Goal: Task Accomplishment & Management: Use online tool/utility

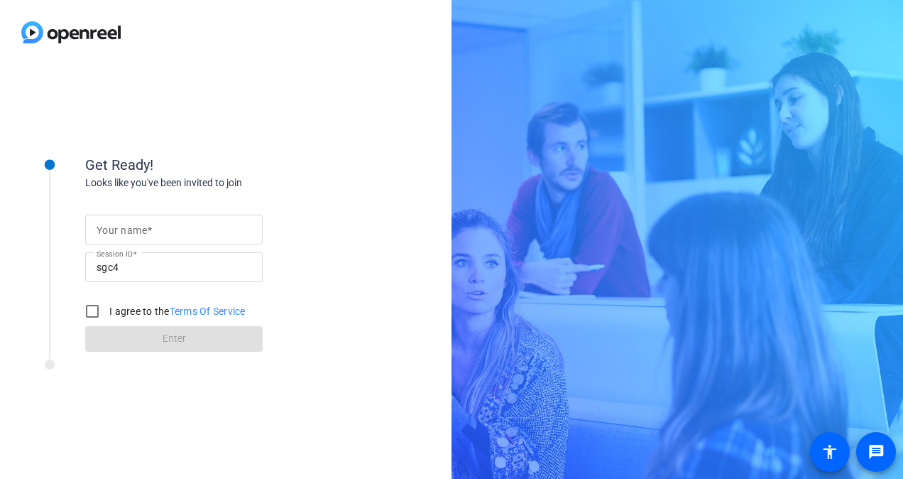
click at [141, 224] on mat-label "Your name" at bounding box center [122, 229] width 50 height 11
click at [141, 223] on input "Your name" at bounding box center [174, 229] width 155 height 17
type input "[PERSON_NAME]"
click at [402, 163] on div "Get Ready! Looks like you've been invited to join Your name [PERSON_NAME] Sessi…" at bounding box center [226, 272] width 452 height 414
click at [88, 303] on input "I agree to the Terms Of Service" at bounding box center [92, 311] width 28 height 28
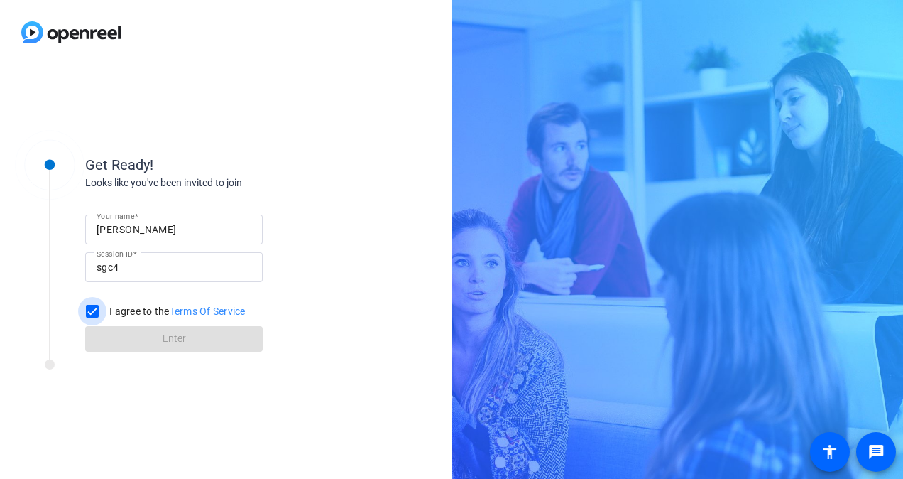
checkbox input "true"
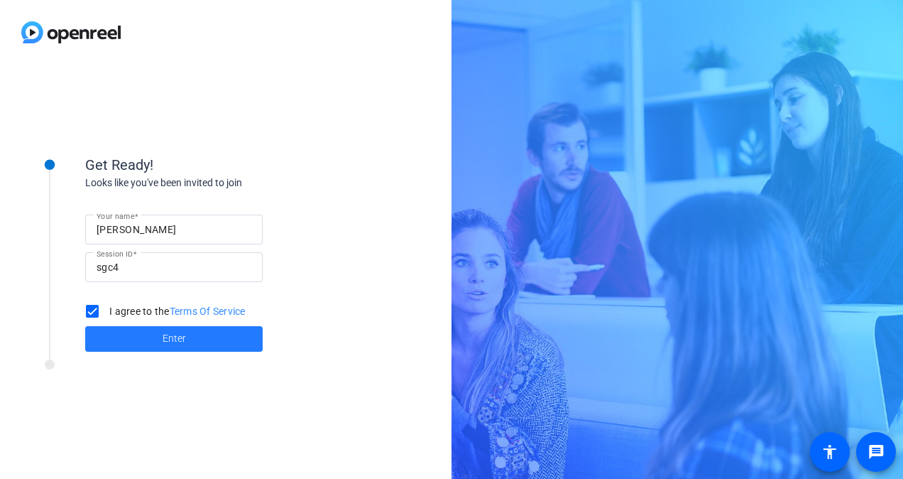
click at [159, 338] on span at bounding box center [174, 339] width 178 height 34
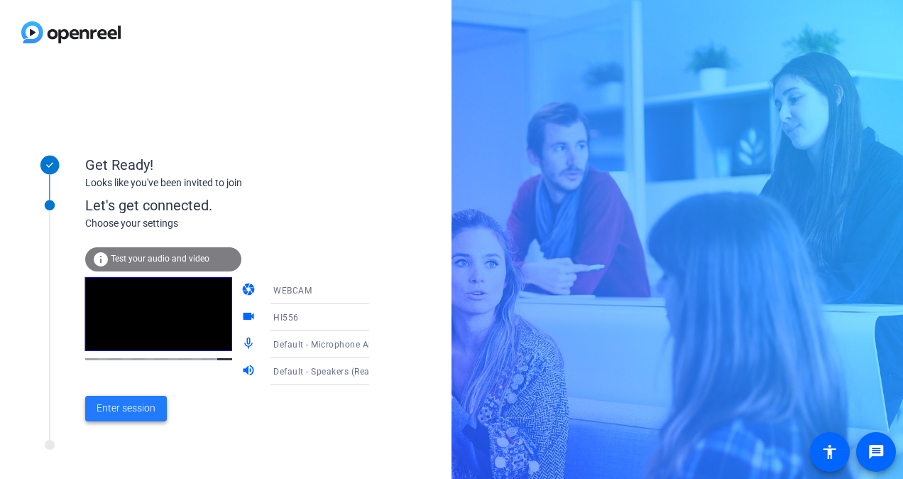
click at [124, 414] on span "Enter session" at bounding box center [126, 408] width 59 height 15
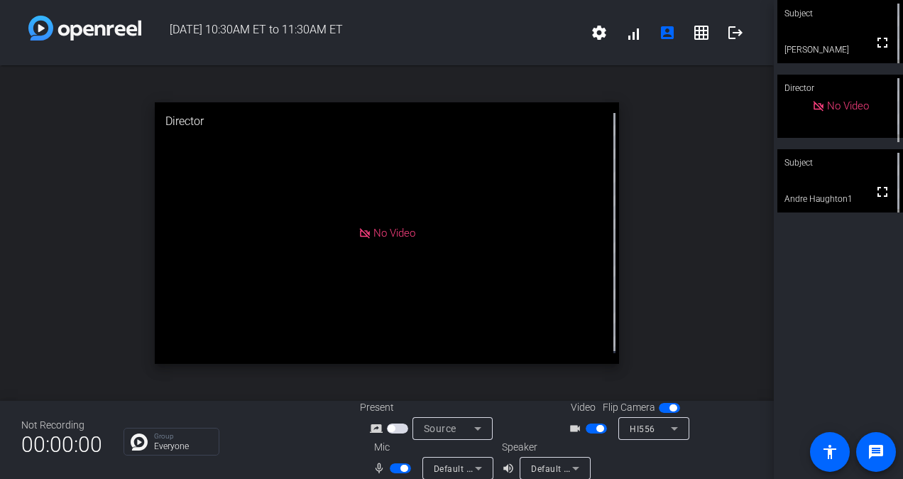
click at [392, 425] on span "button" at bounding box center [397, 428] width 21 height 10
click at [395, 469] on span "button" at bounding box center [400, 468] width 21 height 10
click at [591, 433] on mat-slide-toggle at bounding box center [598, 427] width 24 height 15
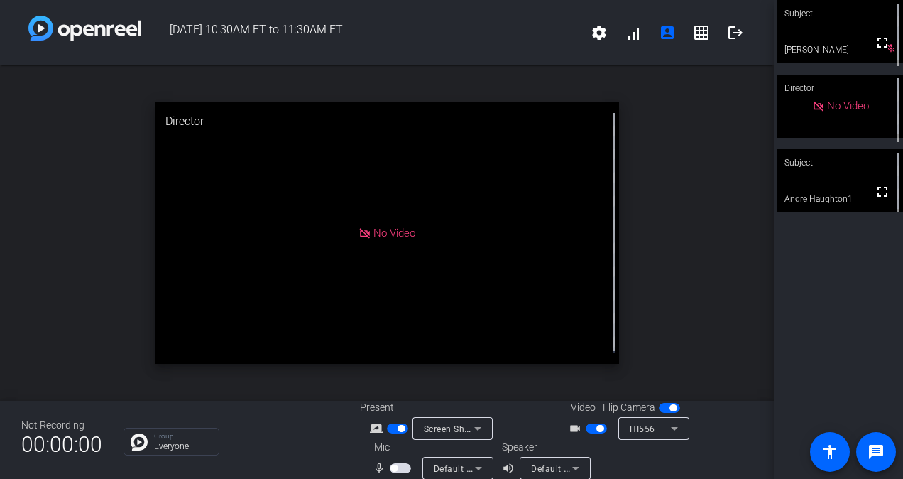
click at [589, 428] on span "button" at bounding box center [596, 428] width 21 height 10
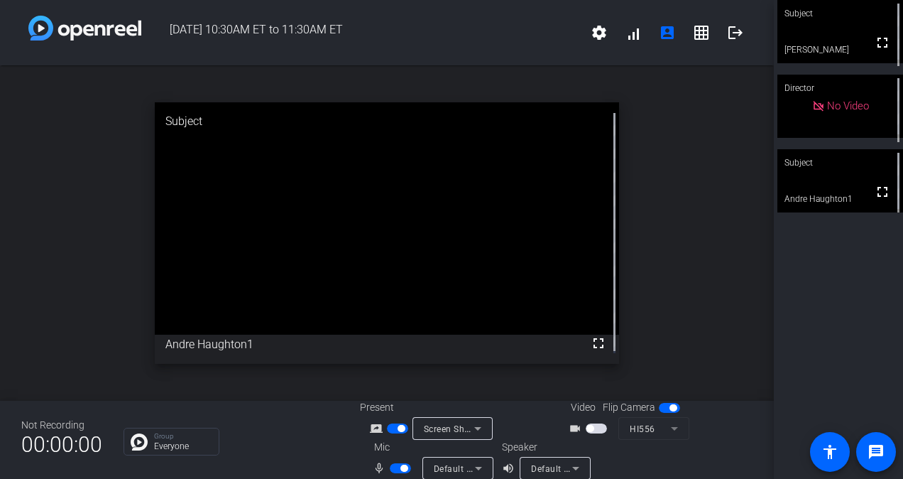
click at [443, 428] on span "Screen Sharing" at bounding box center [455, 428] width 62 height 11
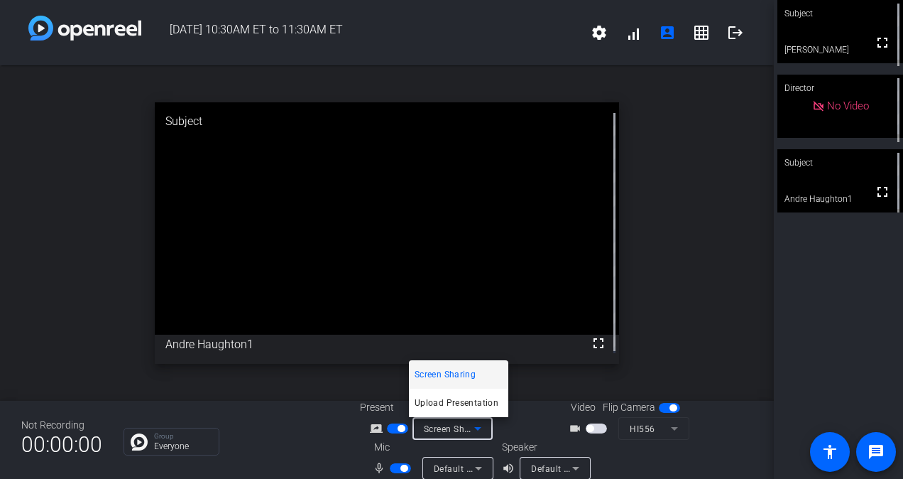
click at [449, 376] on span "Screen Sharing" at bounding box center [445, 374] width 61 height 17
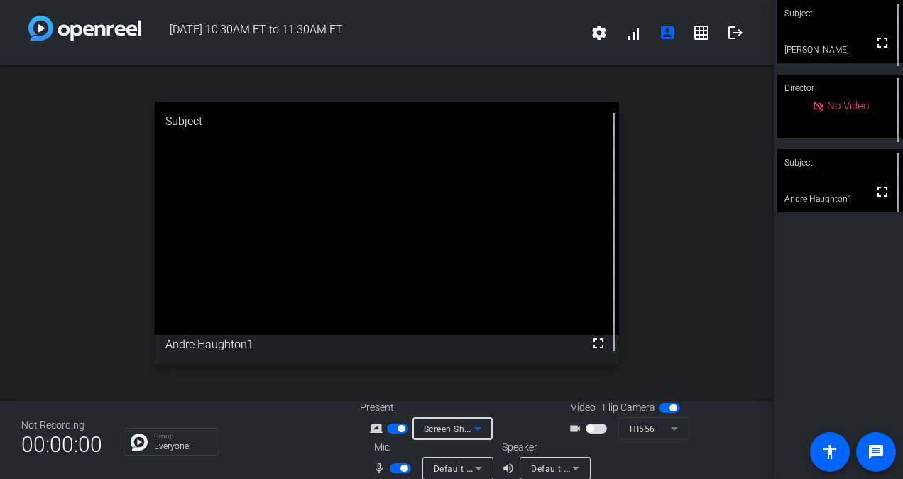
click at [485, 428] on div "Screen Sharing" at bounding box center [453, 428] width 80 height 23
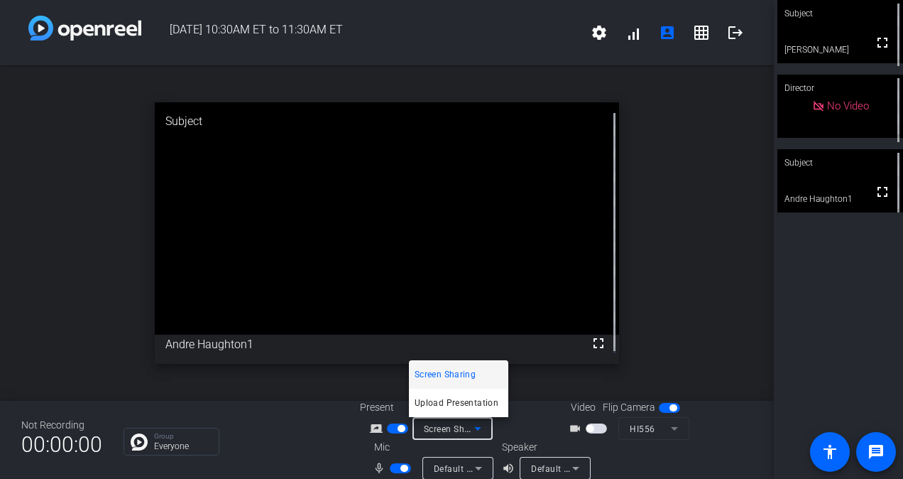
click at [445, 372] on span "Screen Sharing" at bounding box center [445, 374] width 61 height 17
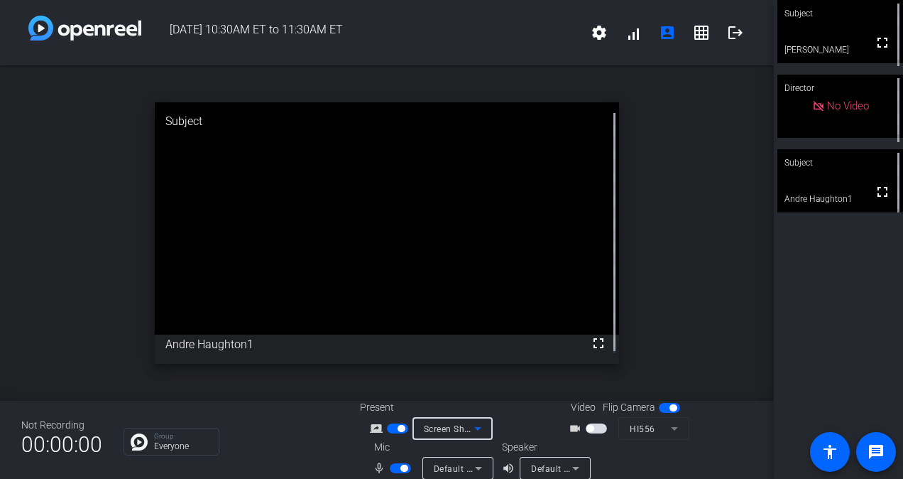
click at [450, 429] on span "Screen Sharing" at bounding box center [455, 428] width 62 height 11
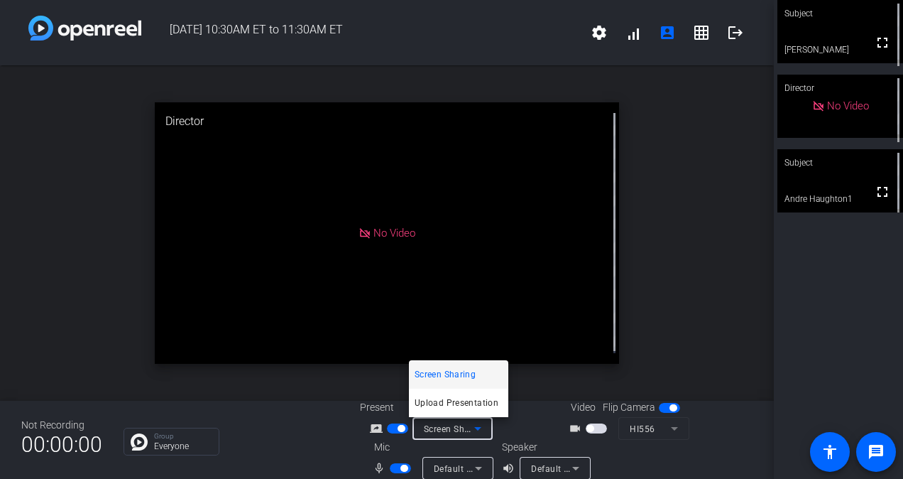
click at [399, 426] on div at bounding box center [451, 239] width 903 height 479
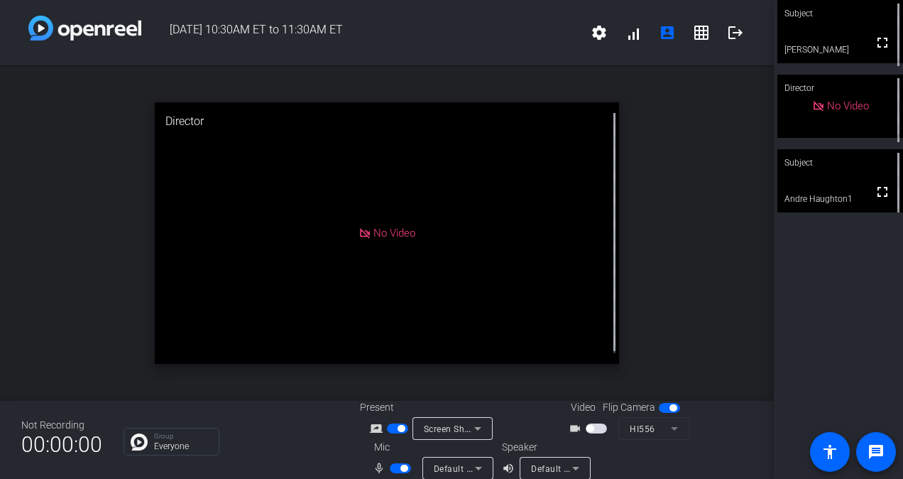
click at [391, 428] on span "button" at bounding box center [397, 428] width 21 height 10
click at [391, 428] on span "button" at bounding box center [391, 428] width 7 height 7
click at [442, 427] on span "Screen Sharing" at bounding box center [455, 428] width 62 height 11
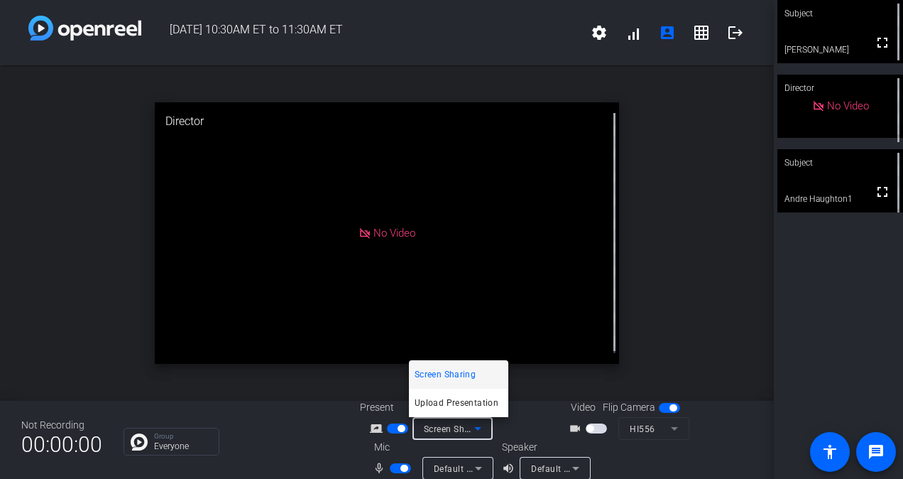
click at [398, 428] on div at bounding box center [451, 239] width 903 height 479
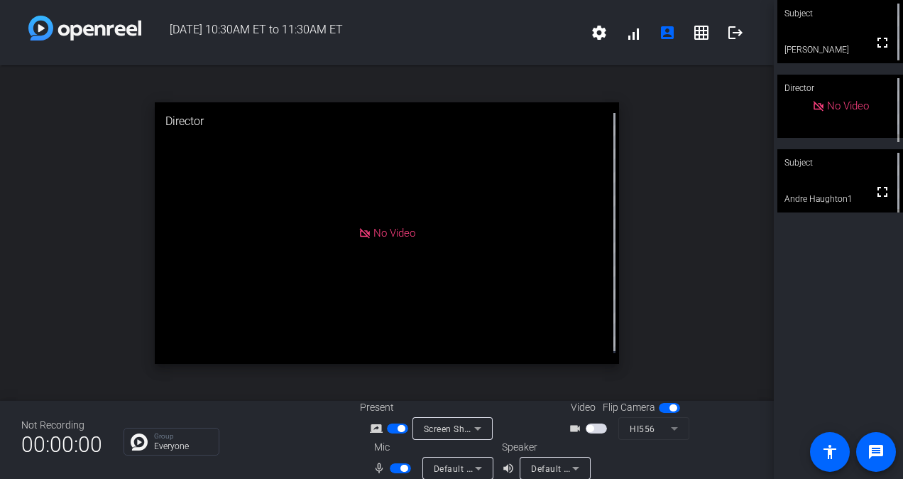
click at [398, 428] on span "button" at bounding box center [401, 428] width 7 height 7
click at [398, 428] on span "button" at bounding box center [397, 428] width 21 height 10
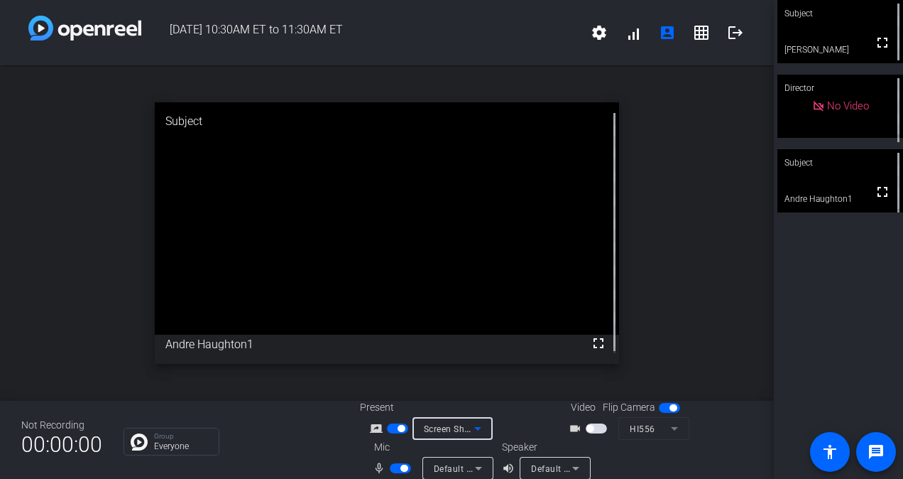
click at [439, 435] on div "Screen Sharing" at bounding box center [449, 429] width 50 height 18
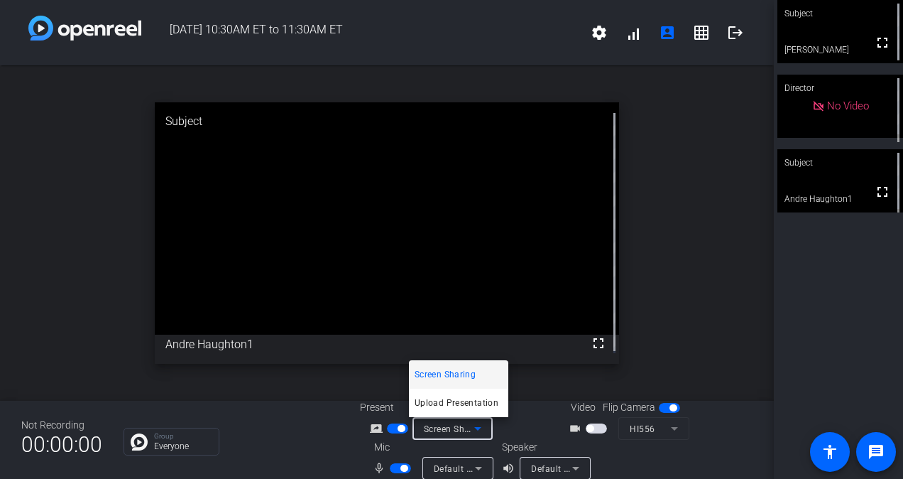
click at [386, 428] on div at bounding box center [451, 239] width 903 height 479
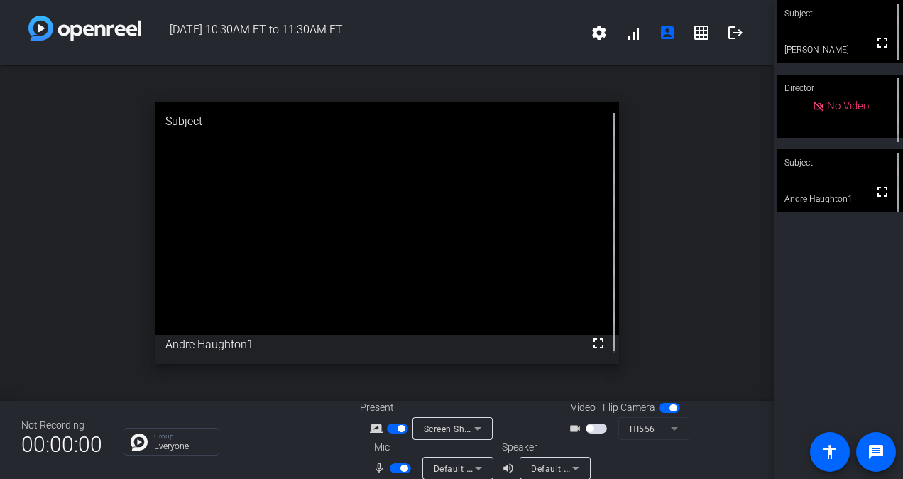
click at [398, 427] on span "button" at bounding box center [401, 428] width 7 height 7
click at [445, 423] on span "Screen Sharing" at bounding box center [455, 428] width 62 height 11
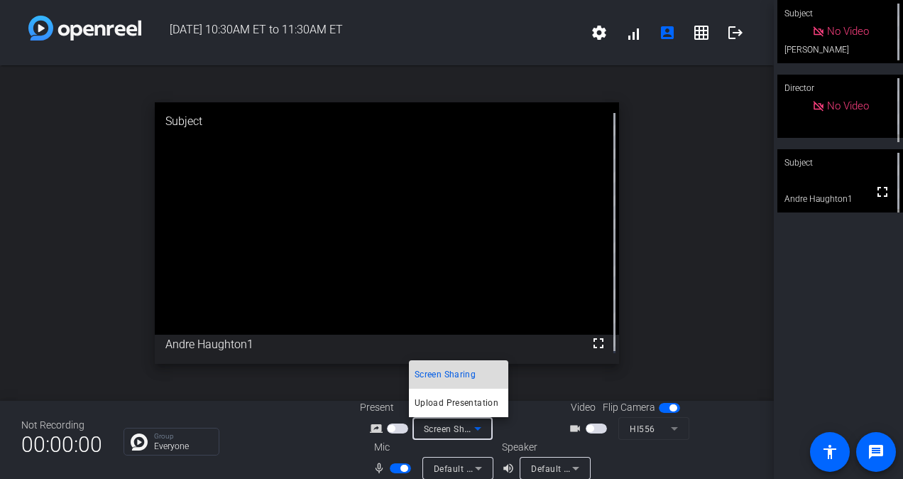
click at [440, 367] on span "Screen Sharing" at bounding box center [445, 374] width 61 height 17
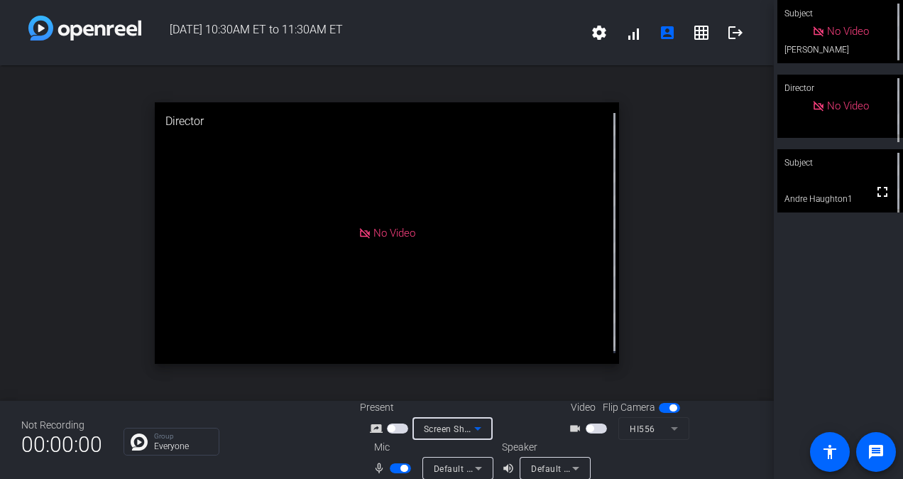
click at [469, 428] on icon at bounding box center [477, 428] width 17 height 17
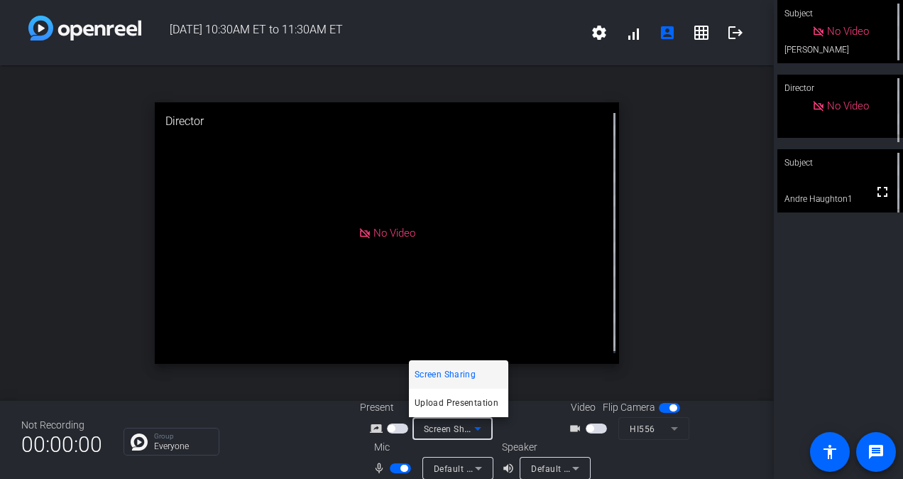
click at [396, 426] on div at bounding box center [451, 239] width 903 height 479
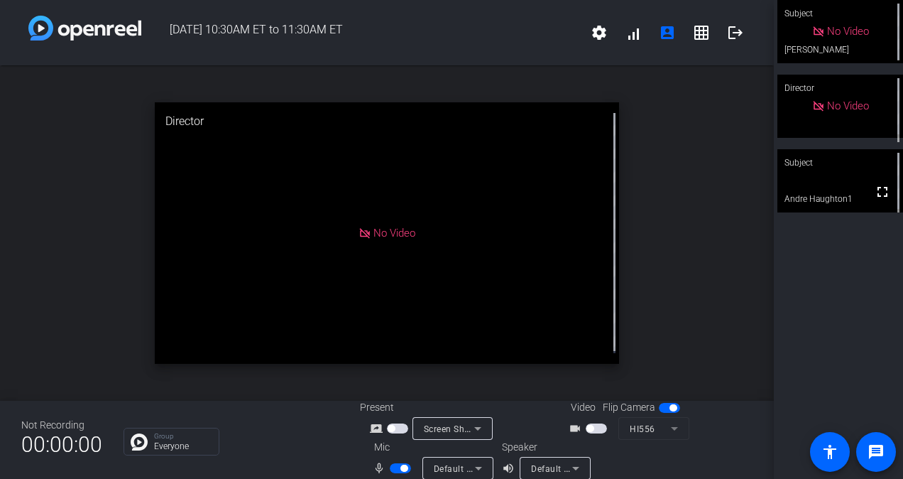
click at [443, 430] on span "Screen Sharing" at bounding box center [455, 428] width 62 height 11
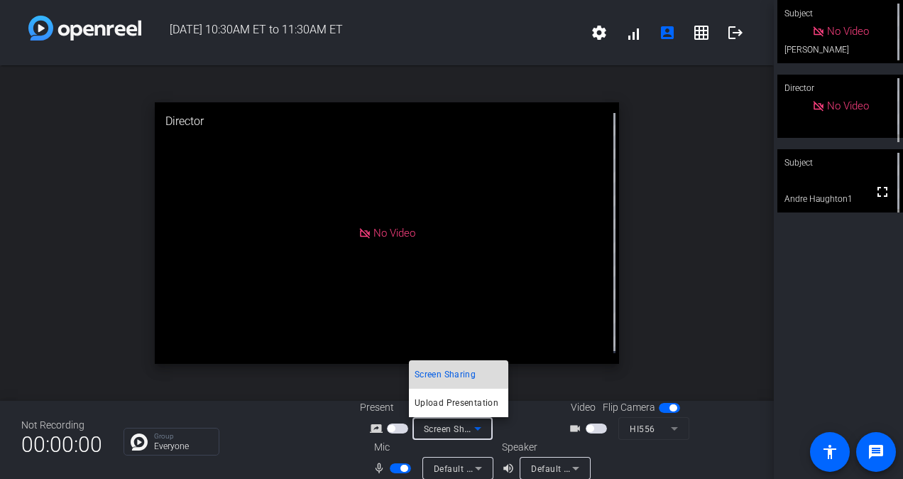
click at [450, 374] on span "Screen Sharing" at bounding box center [445, 374] width 61 height 17
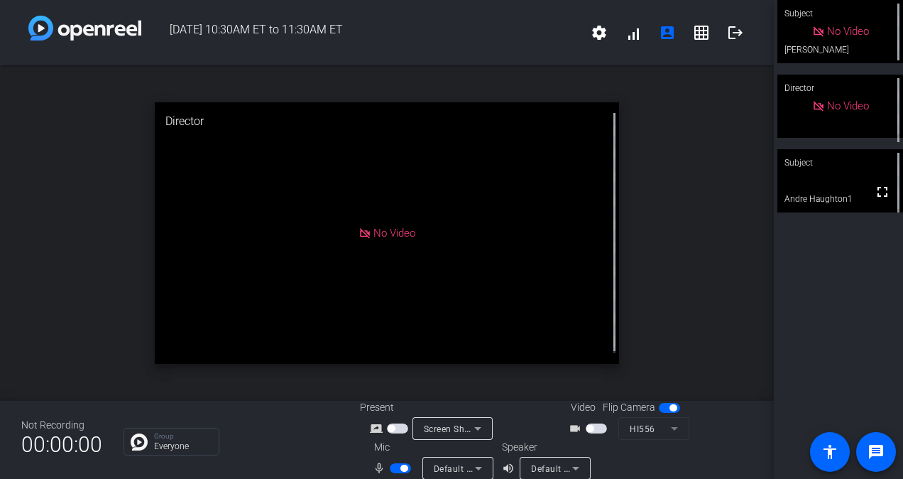
click at [403, 428] on span "button" at bounding box center [397, 428] width 21 height 10
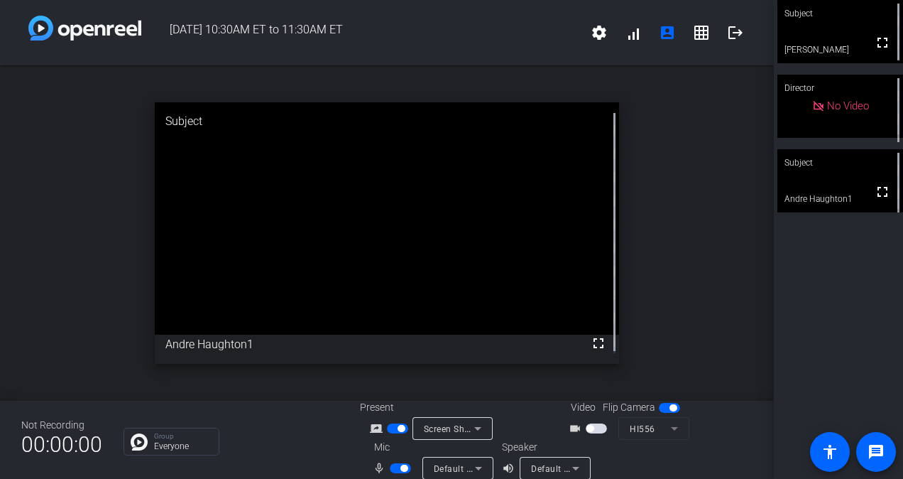
click at [393, 425] on span "button" at bounding box center [397, 428] width 21 height 10
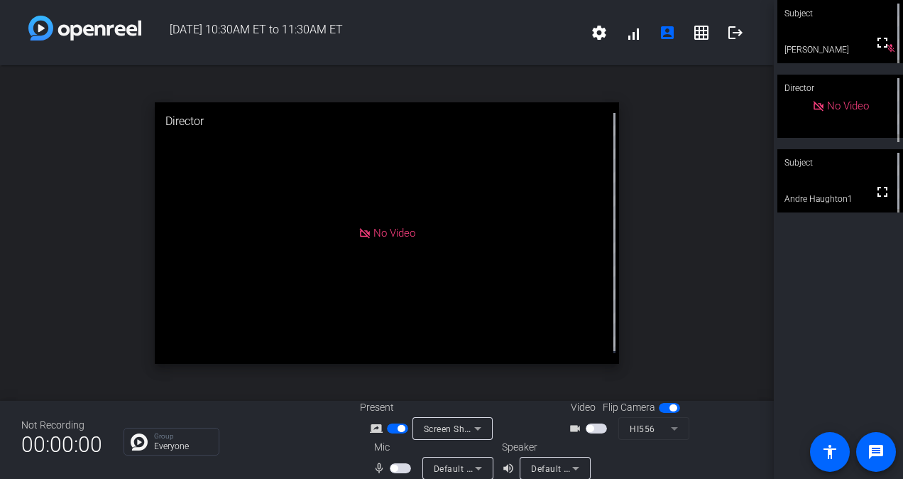
click at [405, 467] on span "button" at bounding box center [400, 468] width 21 height 10
click at [601, 429] on span "button" at bounding box center [596, 428] width 21 height 10
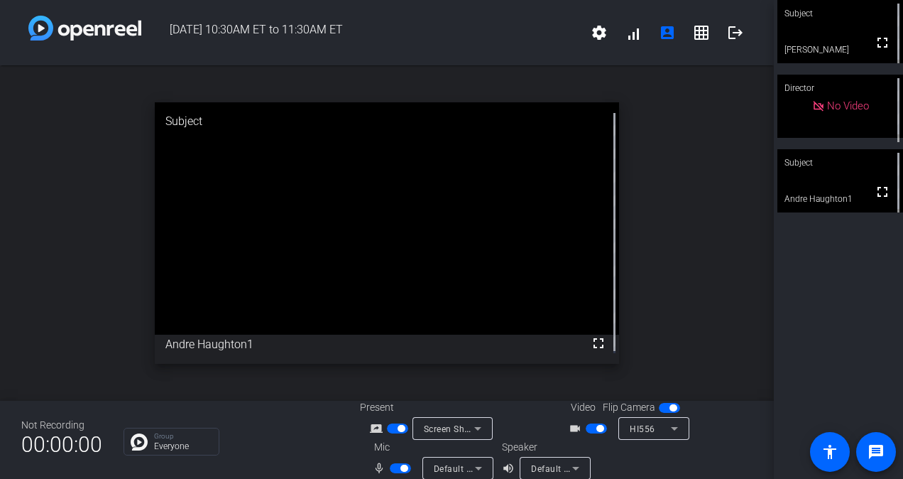
click at [321, 447] on div "Group Everyone" at bounding box center [231, 442] width 215 height 28
click at [586, 430] on span "button" at bounding box center [596, 428] width 21 height 10
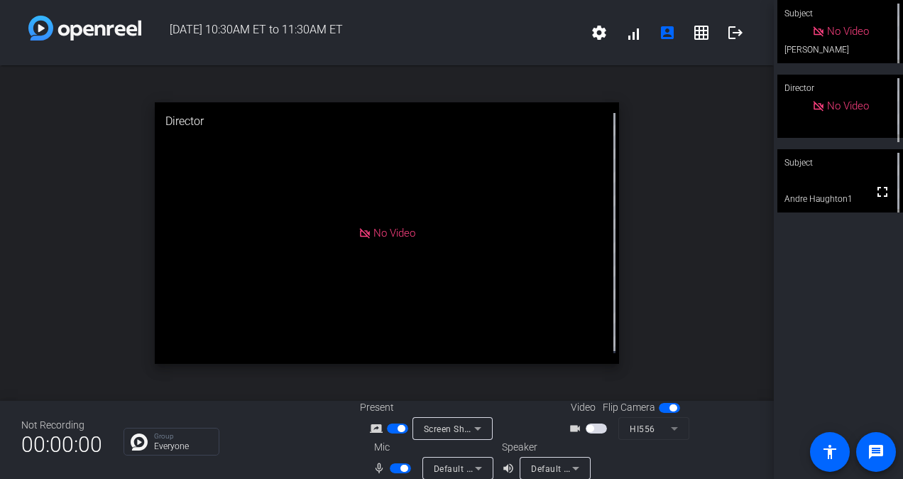
click at [401, 464] on span "button" at bounding box center [404, 467] width 7 height 7
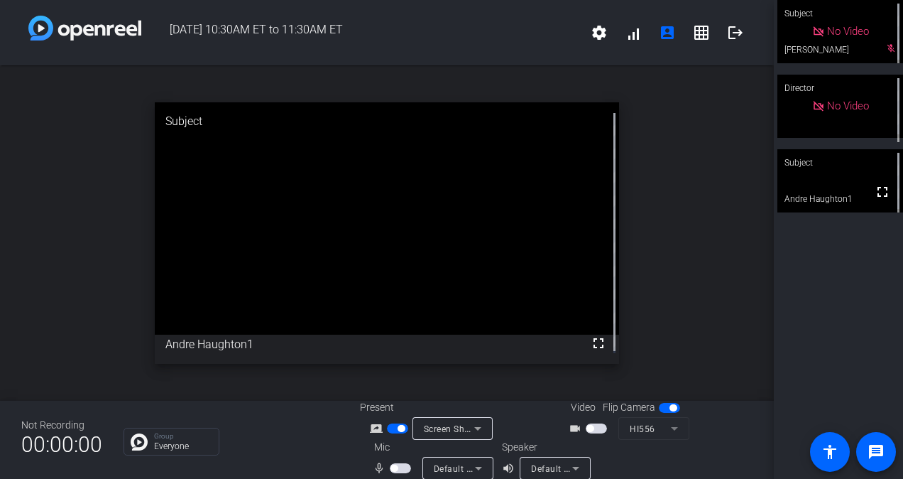
click at [454, 428] on span "Screen Sharing" at bounding box center [455, 428] width 62 height 11
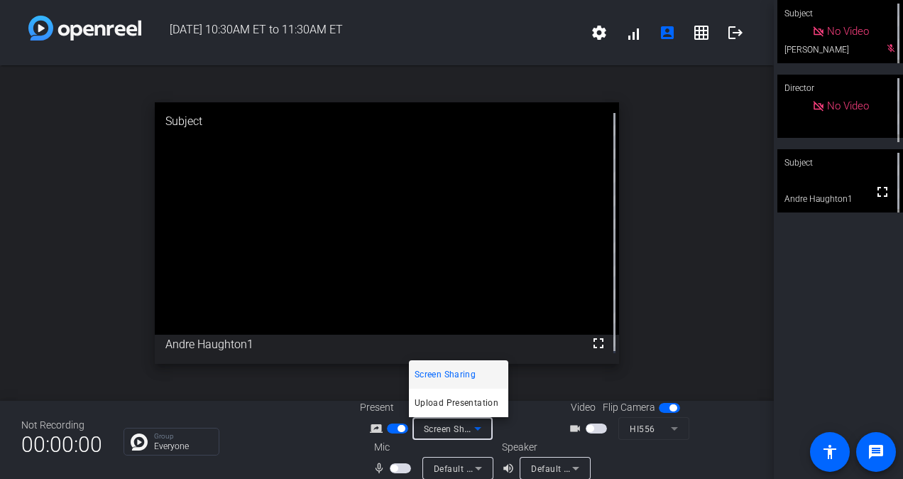
click at [394, 470] on div at bounding box center [451, 239] width 903 height 479
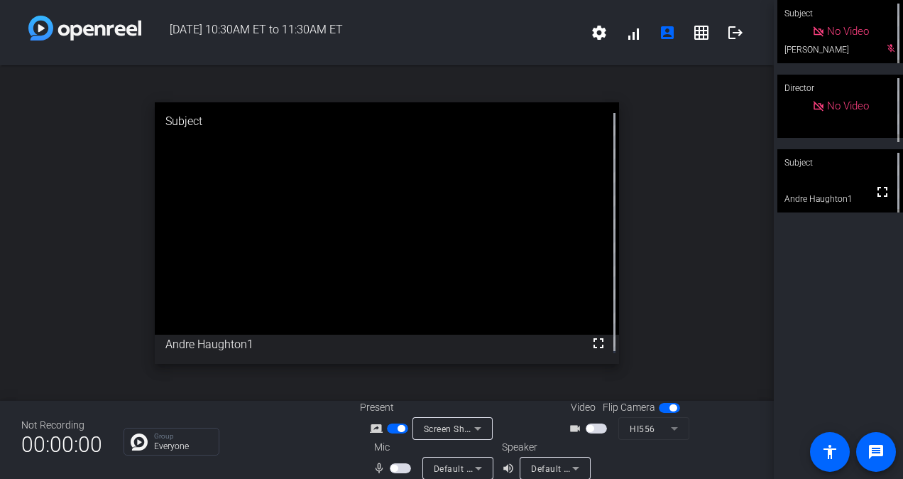
click at [394, 470] on span "button" at bounding box center [400, 468] width 21 height 10
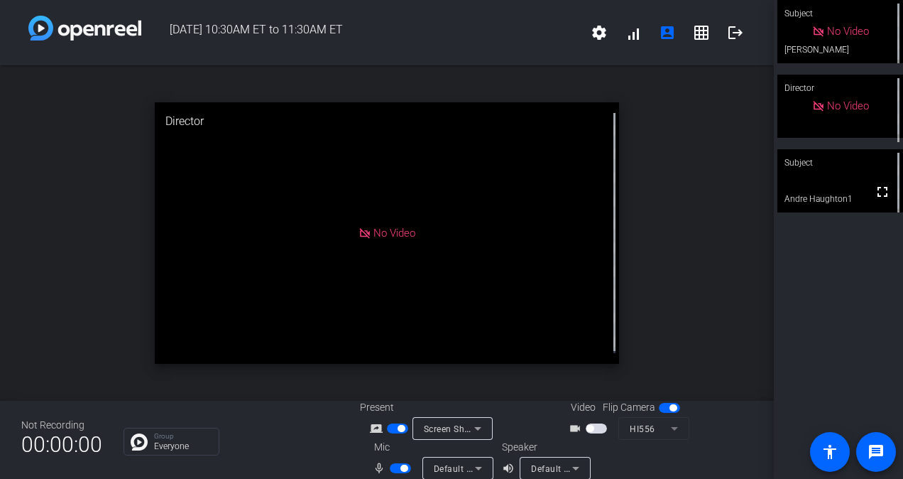
click at [396, 467] on span "button" at bounding box center [400, 468] width 21 height 10
click at [469, 429] on icon at bounding box center [477, 428] width 17 height 17
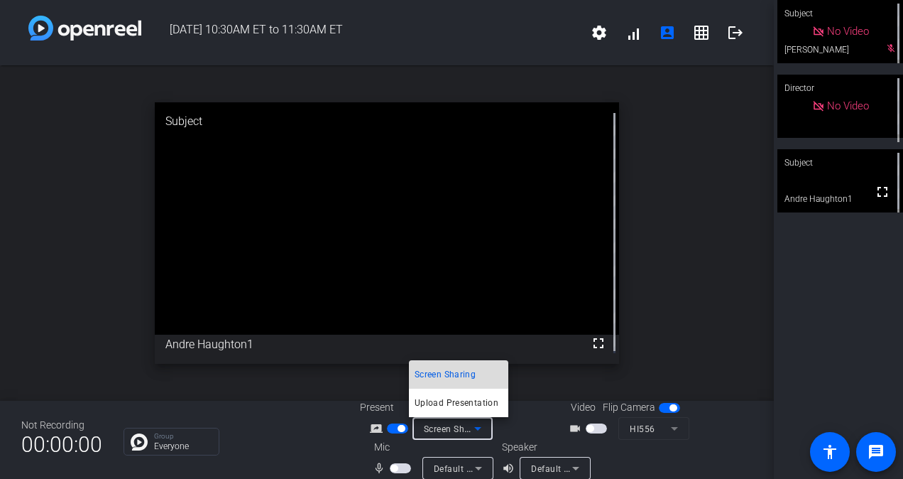
click at [455, 376] on span "Screen Sharing" at bounding box center [445, 374] width 61 height 17
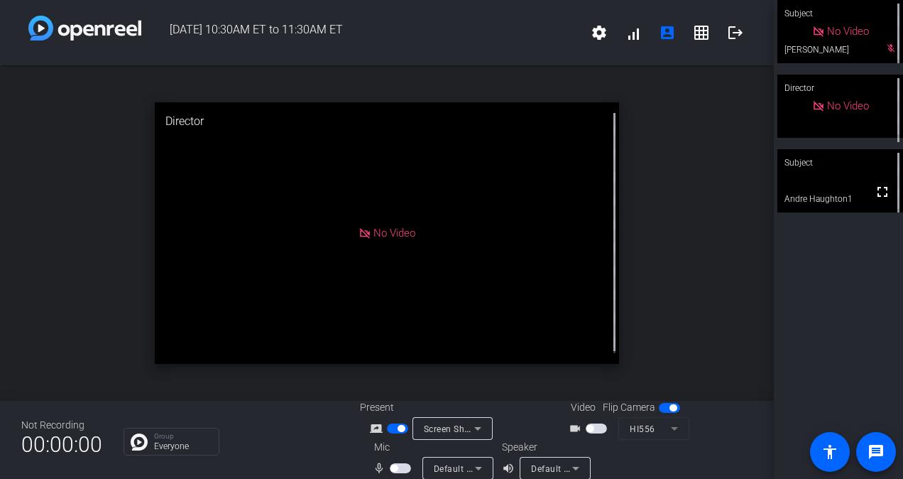
click at [398, 425] on span "button" at bounding box center [401, 428] width 7 height 7
click at [396, 425] on span "button" at bounding box center [397, 428] width 21 height 10
click at [402, 464] on span "button" at bounding box center [400, 468] width 21 height 10
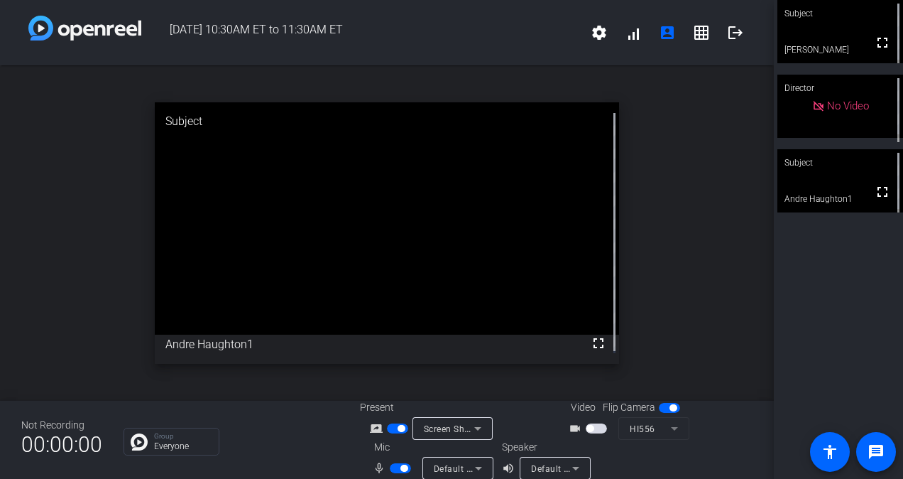
click at [403, 464] on span "button" at bounding box center [404, 467] width 7 height 7
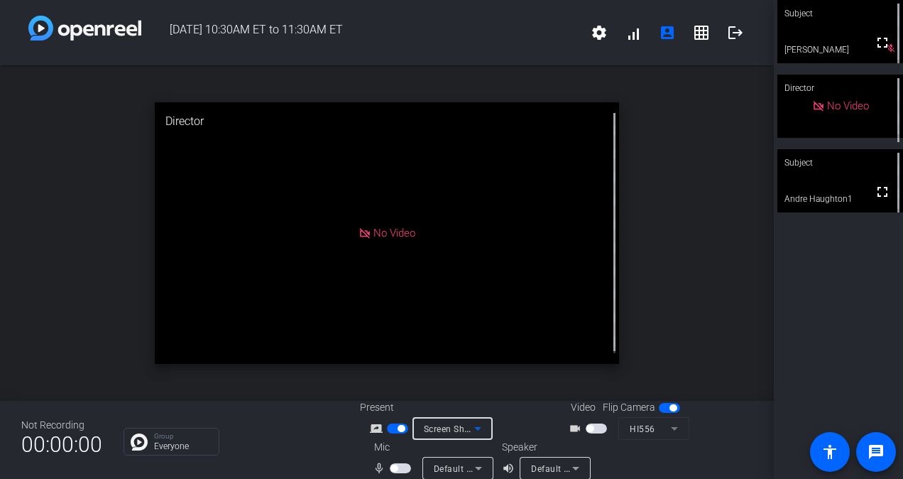
click at [470, 432] on icon at bounding box center [477, 428] width 17 height 17
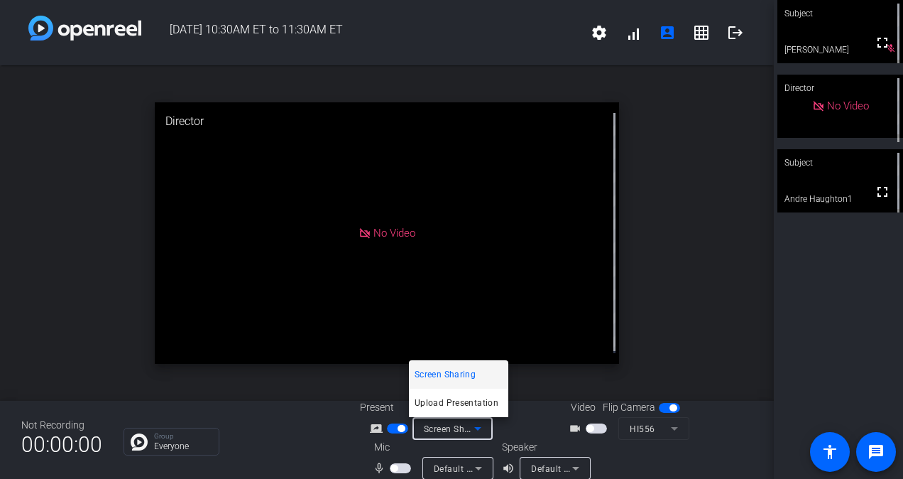
click at [692, 336] on div at bounding box center [451, 239] width 903 height 479
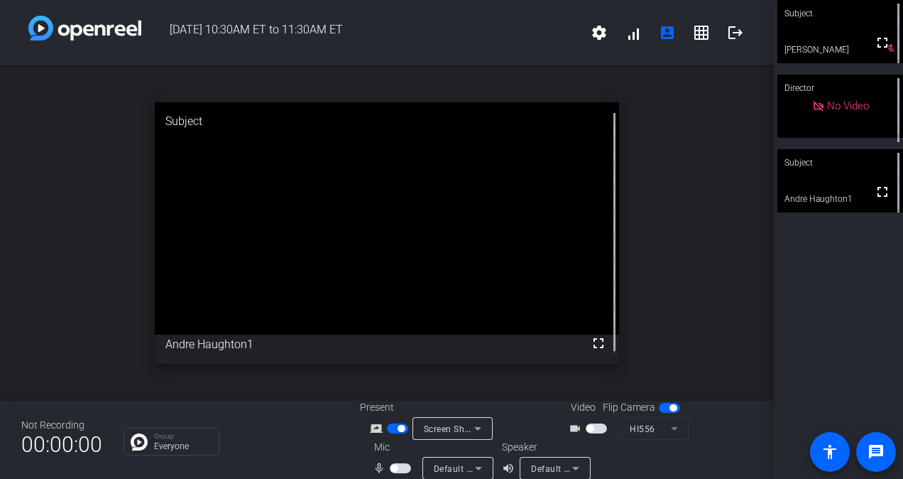
click at [398, 471] on span "button" at bounding box center [400, 468] width 21 height 10
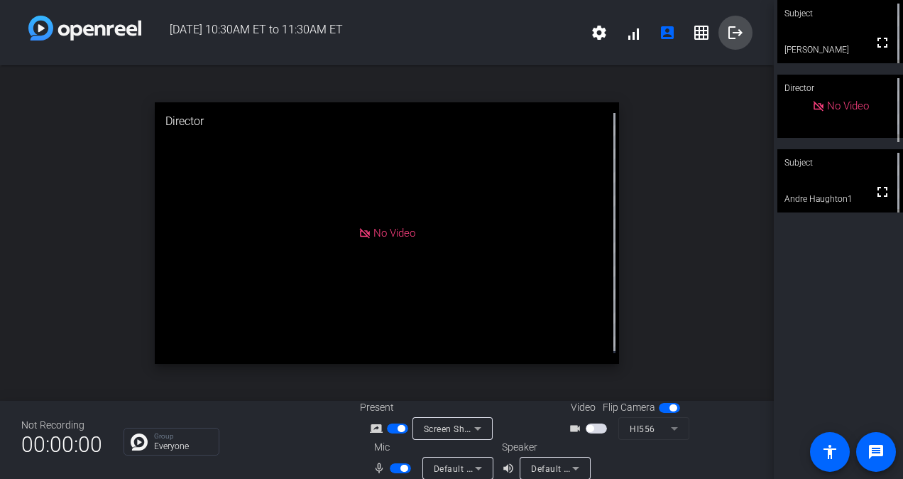
click at [733, 30] on mat-icon "logout" at bounding box center [735, 32] width 17 height 17
